Goal: Task Accomplishment & Management: Manage account settings

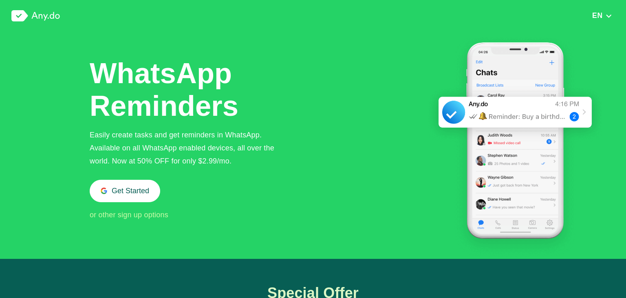
click at [142, 219] on span "or other sign up options" at bounding box center [129, 215] width 79 height 8
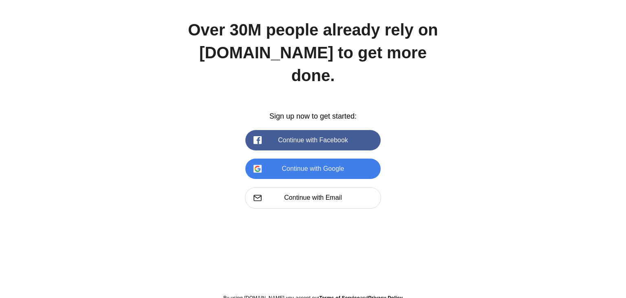
scroll to position [1118, 0]
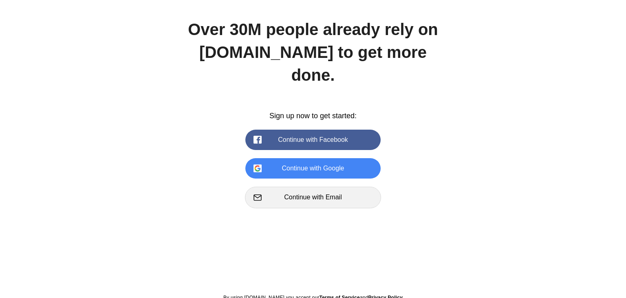
click at [311, 187] on button "Continue with Email" at bounding box center [313, 197] width 136 height 21
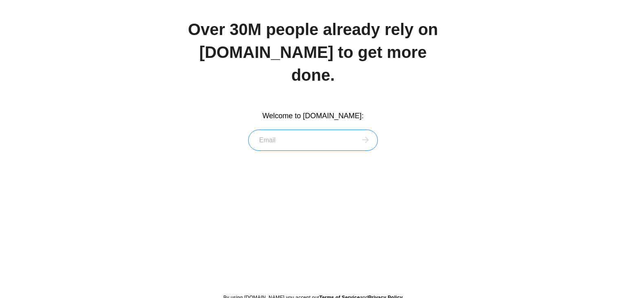
paste input "[EMAIL_ADDRESS][DOMAIN_NAME];crossg900t"
click at [339, 130] on input "[EMAIL_ADDRESS][DOMAIN_NAME];crossg900t" at bounding box center [313, 140] width 130 height 21
click at [337, 130] on input "[EMAIL_ADDRESS][DOMAIN_NAME];crossg900t" at bounding box center [313, 140] width 130 height 21
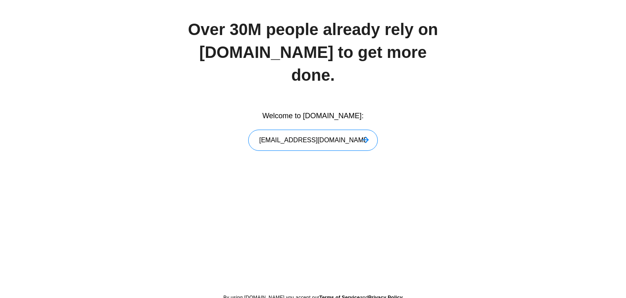
click at [367, 130] on input "[EMAIL_ADDRESS][DOMAIN_NAME]" at bounding box center [313, 140] width 130 height 21
click at [367, 137] on icon at bounding box center [366, 140] width 7 height 7
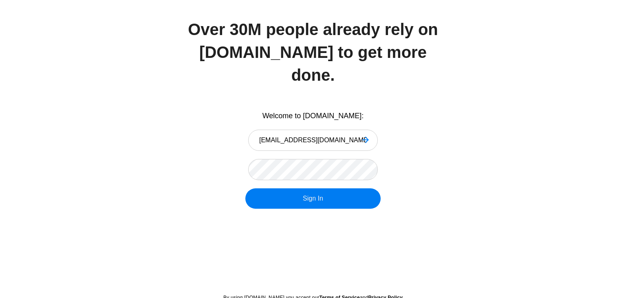
click at [291, 188] on button "Sign In" at bounding box center [312, 198] width 135 height 20
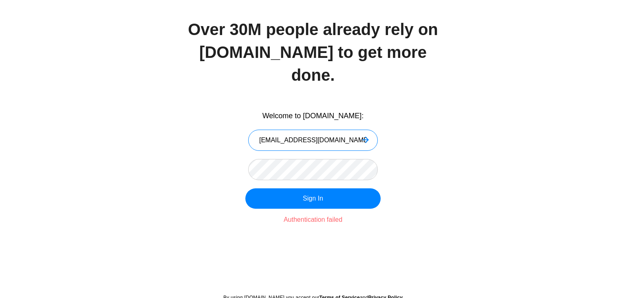
click at [307, 130] on input "[EMAIL_ADDRESS][DOMAIN_NAME]" at bounding box center [313, 140] width 130 height 21
paste input "[PERSON_NAME][EMAIL_ADDRESS][DOMAIN_NAME];moh@159*"
click at [335, 130] on input "[PERSON_NAME][EMAIL_ADDRESS][DOMAIN_NAME];moh@159*" at bounding box center [313, 140] width 130 height 21
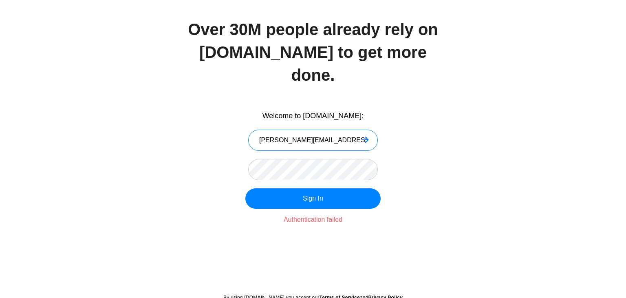
type input "[PERSON_NAME][EMAIL_ADDRESS][DOMAIN_NAME]"
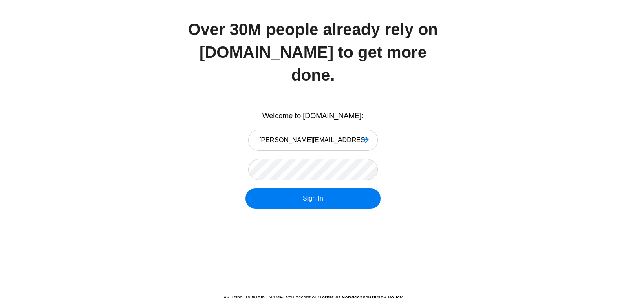
click at [291, 188] on button "Sign In" at bounding box center [312, 198] width 135 height 20
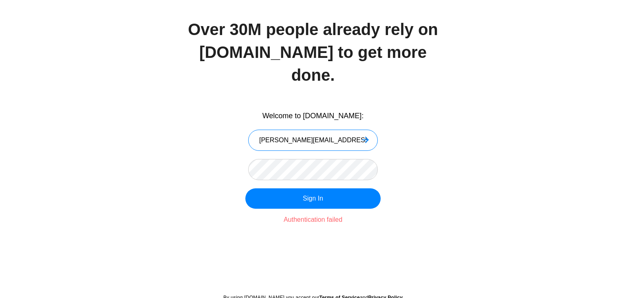
click at [309, 130] on input "[PERSON_NAME][EMAIL_ADDRESS][DOMAIN_NAME]" at bounding box center [313, 140] width 130 height 21
paste input "[EMAIL_ADDRESS][DOMAIN_NAME];Qkralswjd002!"
click at [327, 130] on input "[EMAIL_ADDRESS][DOMAIN_NAME];Qkralswjd002!" at bounding box center [313, 140] width 130 height 21
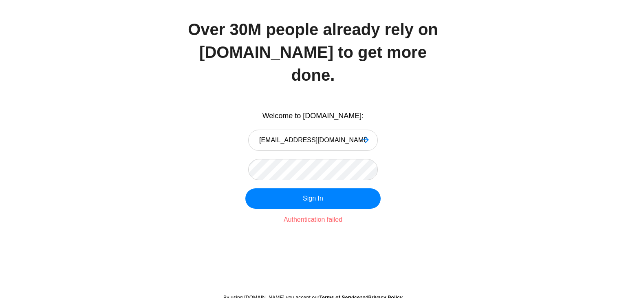
click at [363, 136] on icon at bounding box center [366, 140] width 8 height 8
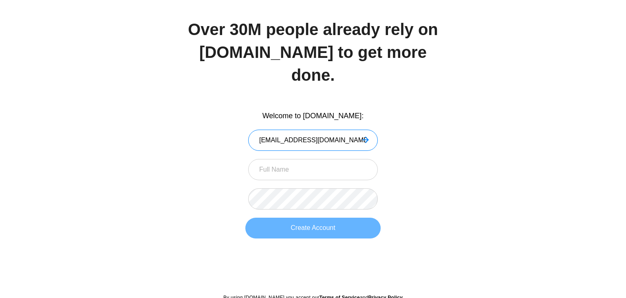
click at [330, 130] on input "[EMAIL_ADDRESS][DOMAIN_NAME]" at bounding box center [313, 140] width 130 height 21
paste input "[EMAIL_ADDRESS][DOMAIN_NAME];zsrobin1"
click at [328, 130] on input "[EMAIL_ADDRESS][DOMAIN_NAME];zsrobin1" at bounding box center [313, 140] width 130 height 21
click at [366, 136] on icon at bounding box center [366, 140] width 8 height 8
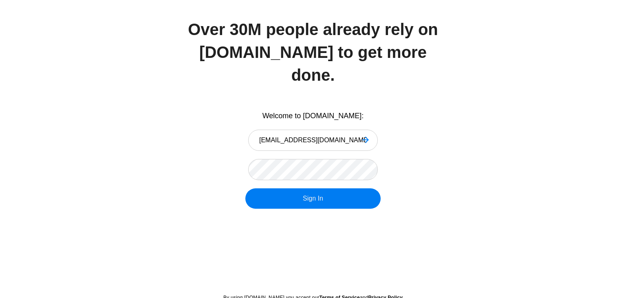
click at [296, 188] on button "Sign In" at bounding box center [312, 198] width 135 height 20
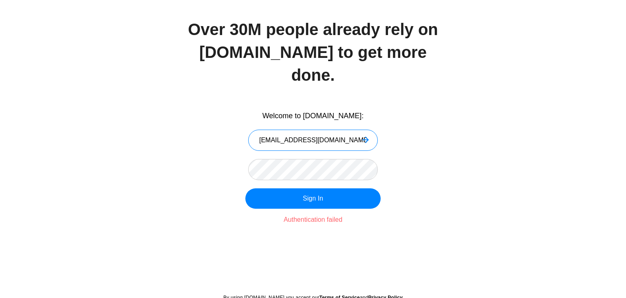
click at [297, 130] on input "[EMAIL_ADDRESS][DOMAIN_NAME]" at bounding box center [313, 140] width 130 height 21
paste input "[EMAIL_ADDRESS][DOMAIN_NAME];estebans2.0"
click at [330, 130] on input "[EMAIL_ADDRESS][DOMAIN_NAME];estebans2.0" at bounding box center [313, 140] width 130 height 21
click at [368, 136] on icon at bounding box center [366, 140] width 8 height 8
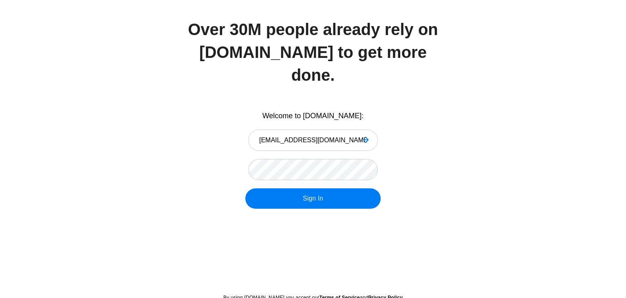
click at [290, 188] on button "Sign In" at bounding box center [312, 198] width 135 height 20
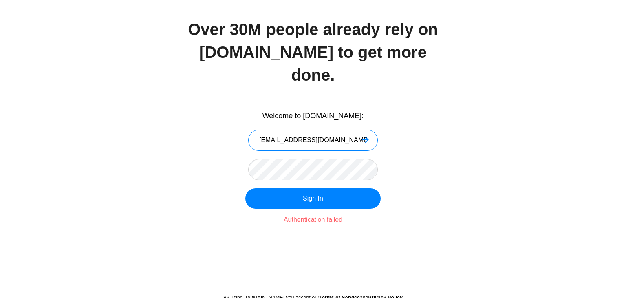
click at [317, 130] on input "[EMAIL_ADDRESS][DOMAIN_NAME]" at bounding box center [313, 140] width 130 height 21
paste input "[PERSON_NAME][EMAIL_ADDRESS][DOMAIN_NAME];*[DOMAIN_NAME]!sucks"
click at [328, 130] on input "[PERSON_NAME][EMAIL_ADDRESS][DOMAIN_NAME];*[DOMAIN_NAME]!sucks" at bounding box center [313, 140] width 130 height 21
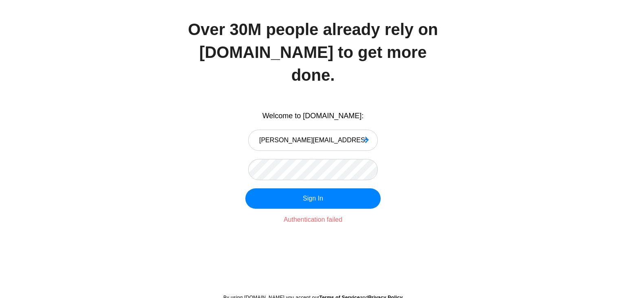
click at [366, 136] on icon at bounding box center [366, 140] width 8 height 8
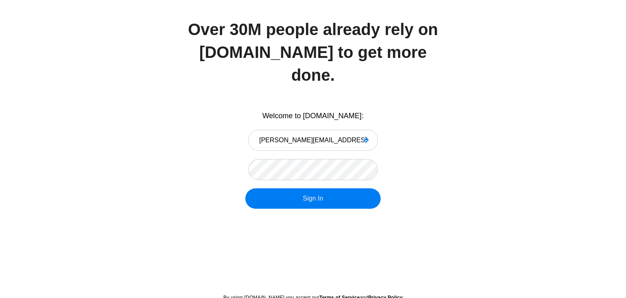
click at [298, 188] on button "Sign In" at bounding box center [312, 198] width 135 height 20
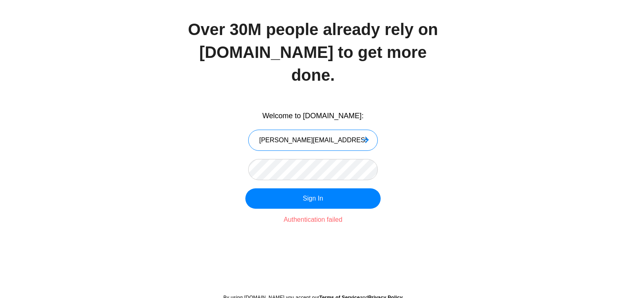
click at [338, 130] on input "[PERSON_NAME][EMAIL_ADDRESS][DOMAIN_NAME]" at bounding box center [313, 140] width 130 height 21
paste input "[EMAIL_ADDRESS][DOMAIN_NAME];estebans2.0"
click at [333, 130] on input "[EMAIL_ADDRESS][DOMAIN_NAME];estebans2.0" at bounding box center [313, 140] width 130 height 21
click at [301, 186] on div "Welcome to [DOMAIN_NAME]: [EMAIL_ADDRESS][DOMAIN_NAME] Create Account Sign In" at bounding box center [313, 182] width 253 height 143
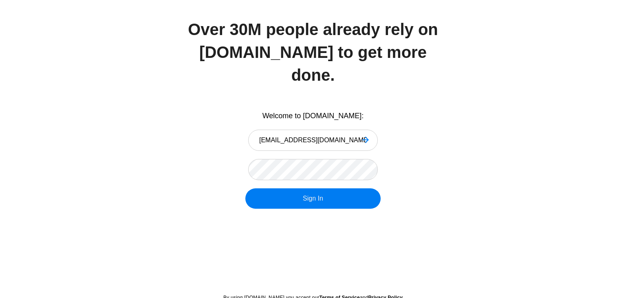
click at [311, 188] on button "Sign In" at bounding box center [312, 198] width 135 height 20
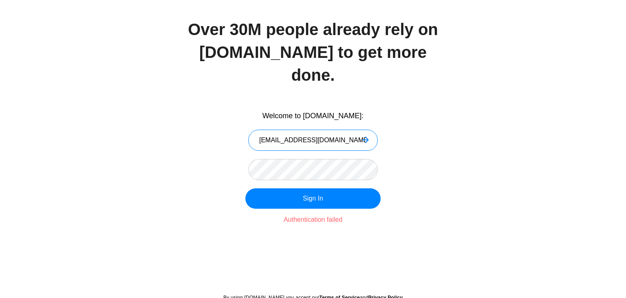
click at [320, 130] on input "[EMAIL_ADDRESS][DOMAIN_NAME]" at bounding box center [313, 140] width 130 height 21
paste input "[EMAIL_ADDRESS][DOMAIN_NAME];Password123!"
click at [326, 130] on input "[EMAIL_ADDRESS][DOMAIN_NAME];Password123!" at bounding box center [313, 140] width 130 height 21
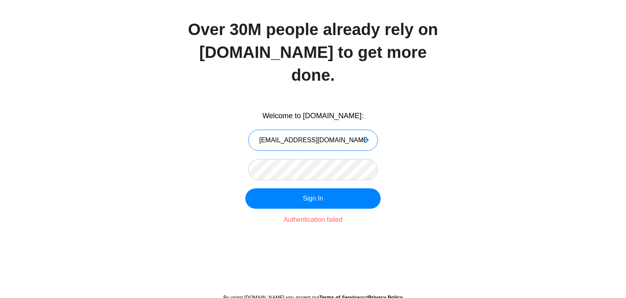
type input "[EMAIL_ADDRESS][DOMAIN_NAME]"
click at [369, 136] on icon at bounding box center [366, 140] width 8 height 8
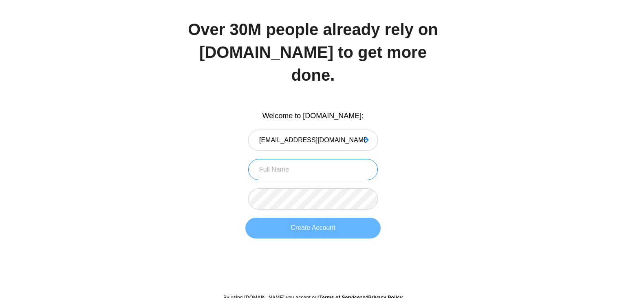
click at [324, 159] on input at bounding box center [313, 169] width 130 height 21
